Goal: Task Accomplishment & Management: Complete application form

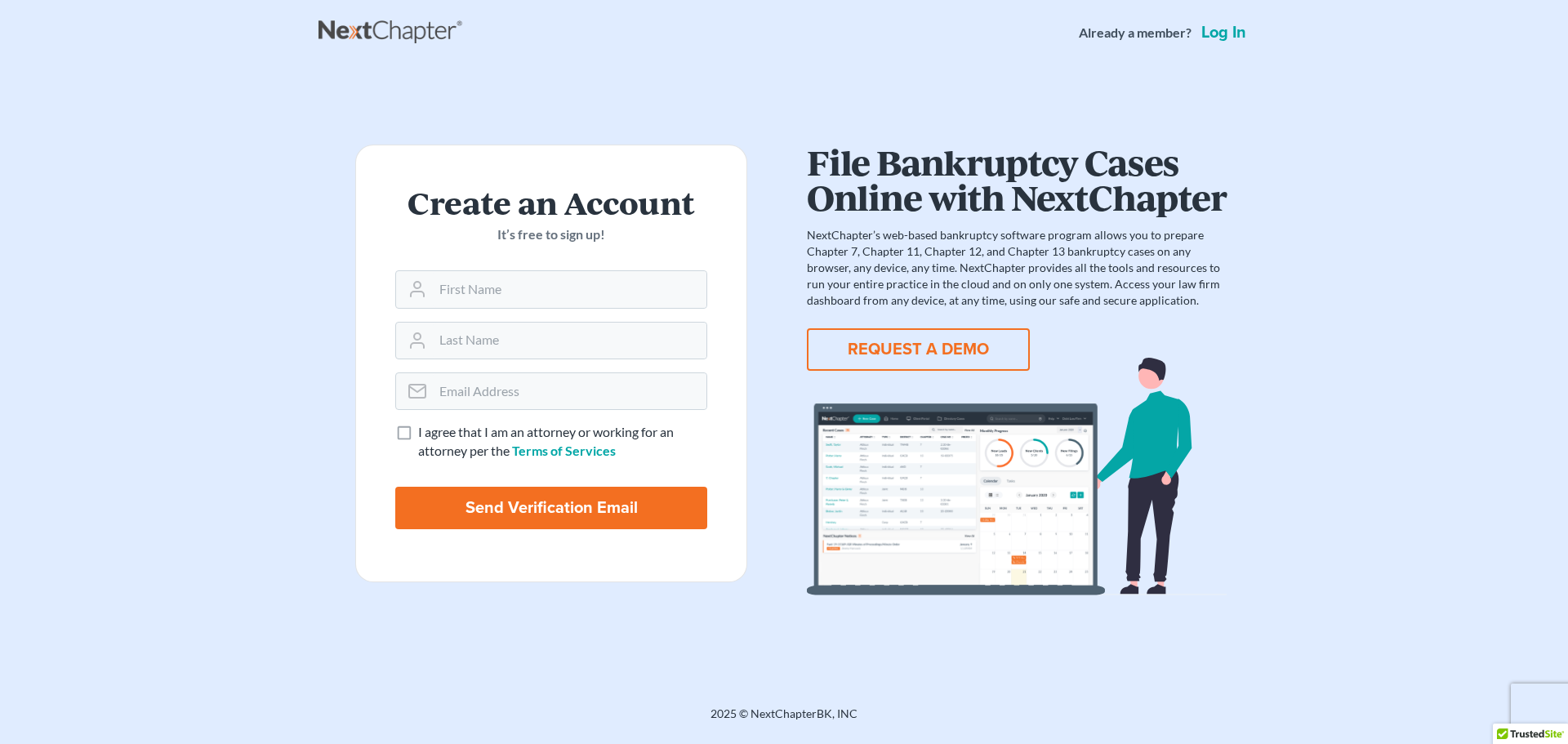
click at [984, 331] on button "REQUEST A DEMO" at bounding box center [919, 349] width 223 height 42
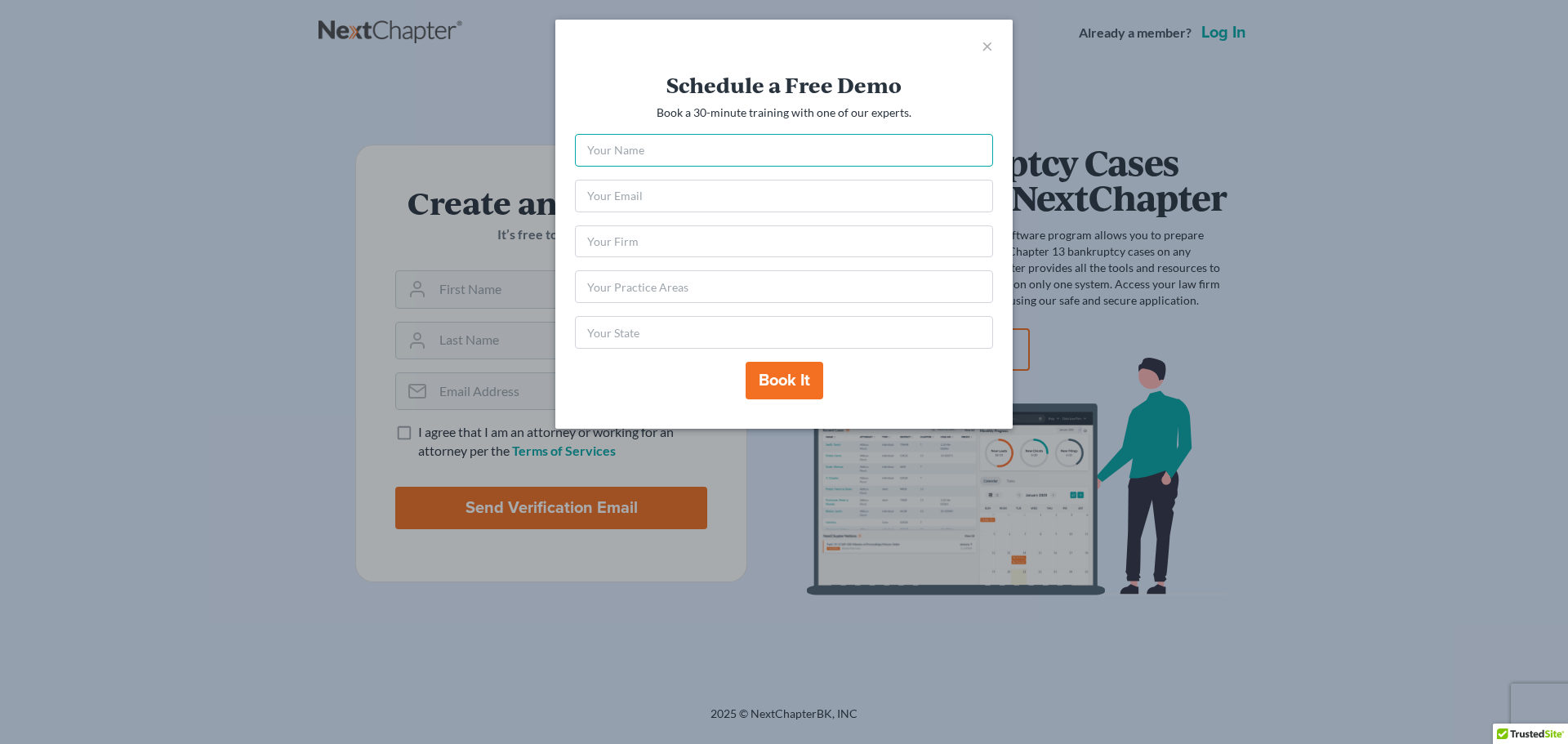
click at [848, 161] on input "text" at bounding box center [784, 151] width 418 height 33
type input "ash"
type input "Ash"
type input "jadamsatt@msn.com"
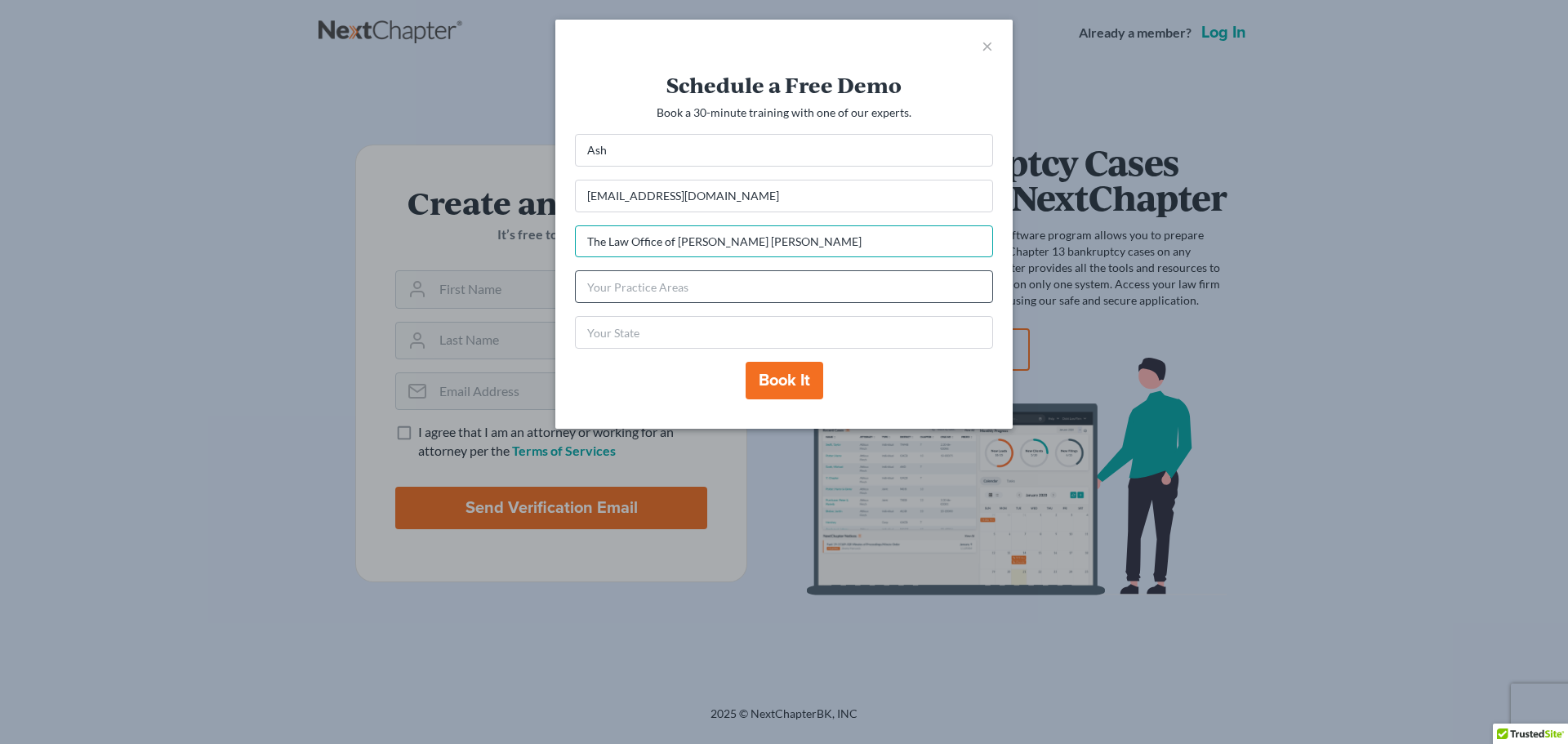
type input "The Law Office of Jim Alan Adams"
click at [718, 288] on input "text" at bounding box center [784, 287] width 418 height 33
type input "b"
click at [636, 279] on input "Bankruptcyies" at bounding box center [784, 287] width 418 height 33
click at [637, 293] on input "Bankruptcyies" at bounding box center [784, 287] width 418 height 33
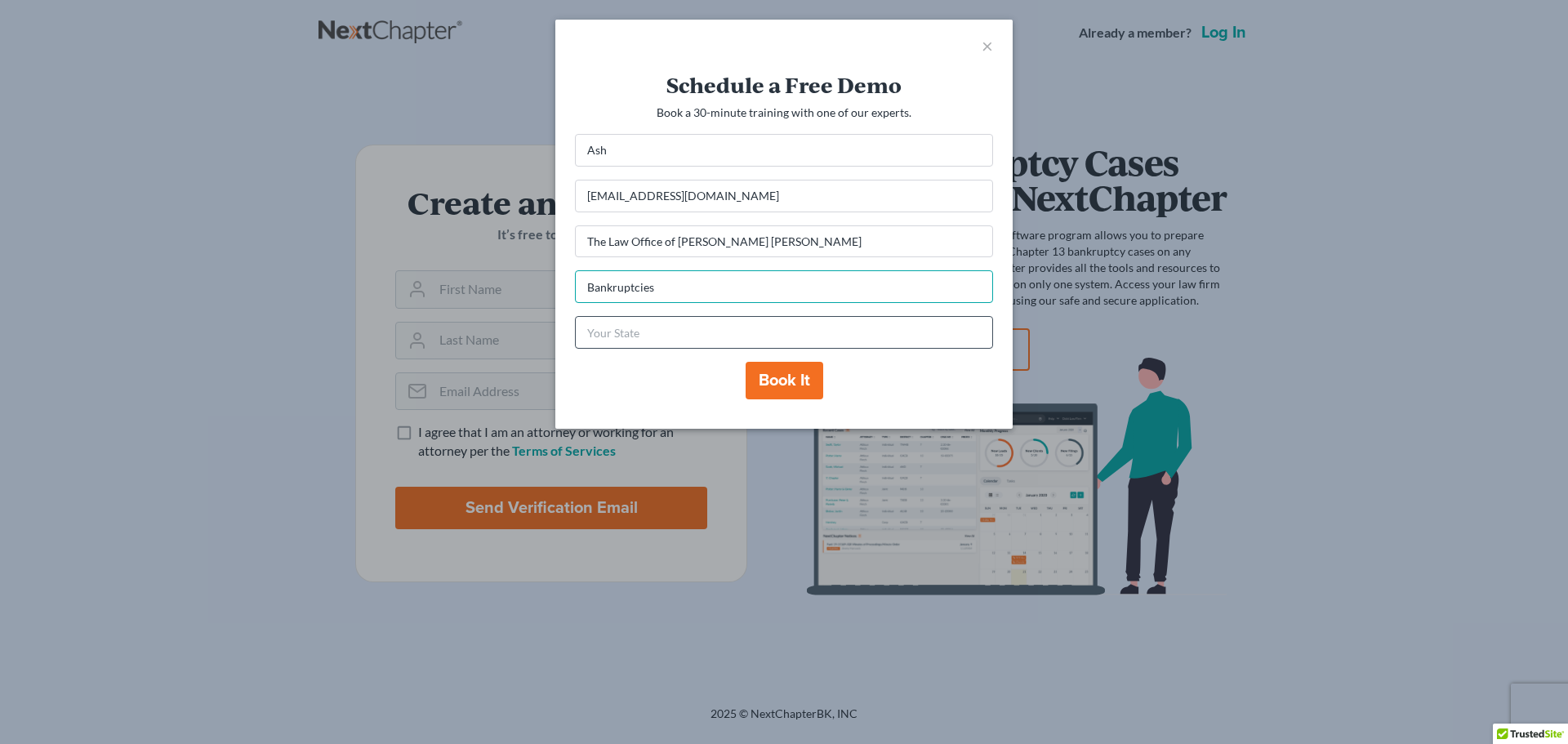
type input "Bankruptcies"
click at [681, 319] on input "text" at bounding box center [784, 333] width 418 height 33
type input "Texas"
click at [811, 364] on button "Book it" at bounding box center [784, 380] width 78 height 37
